Goal: Go to known website: Access a specific website the user already knows

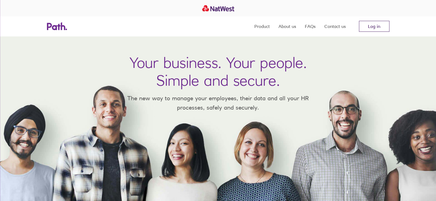
click at [364, 27] on link "Log in" at bounding box center [374, 26] width 30 height 11
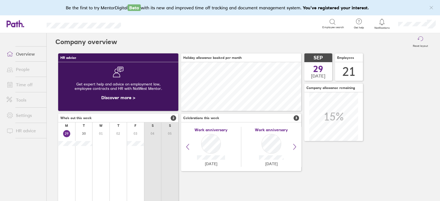
scroll to position [49, 120]
click at [22, 73] on link "People" at bounding box center [24, 69] width 44 height 11
